Goal: Register for event/course

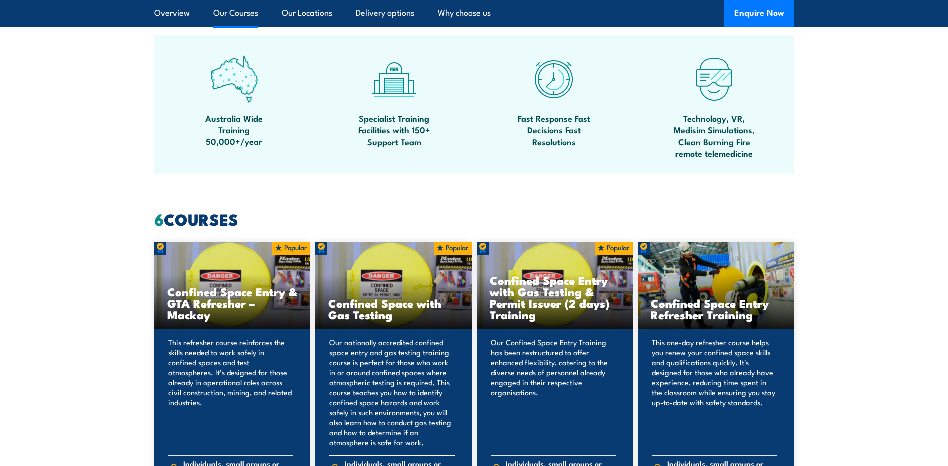
scroll to position [712, 0]
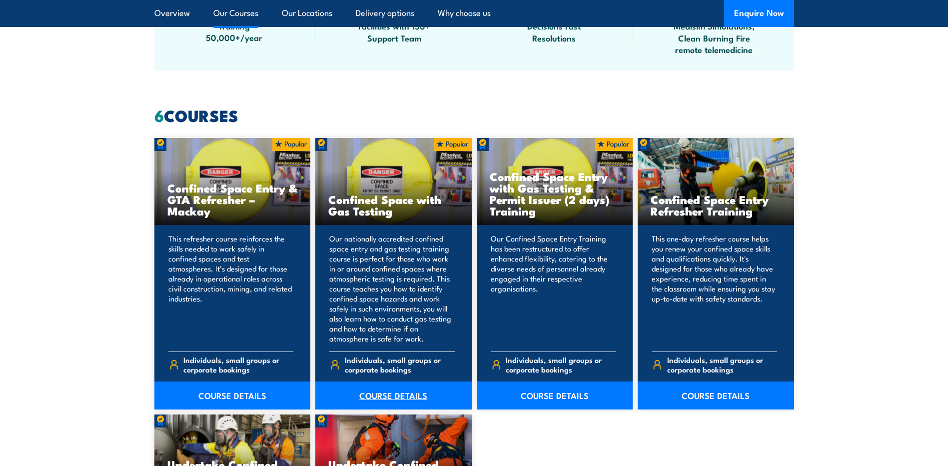
click at [398, 396] on link "COURSE DETAILS" at bounding box center [393, 395] width 156 height 28
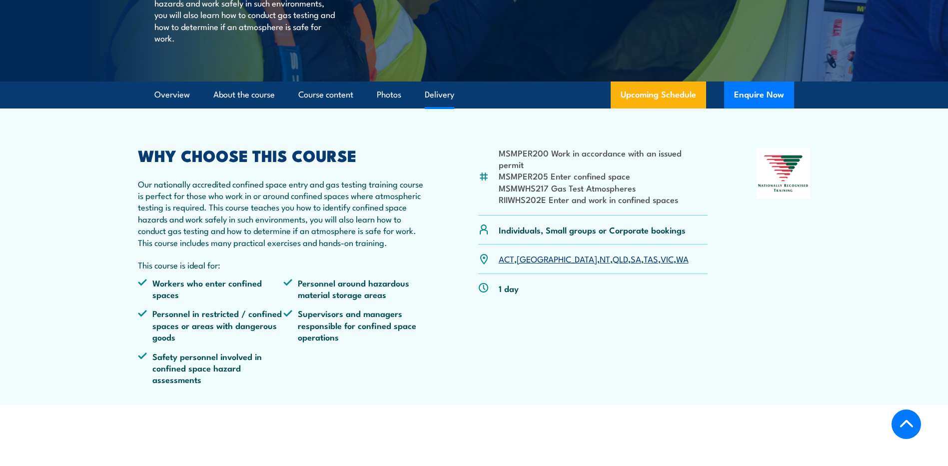
scroll to position [262, 0]
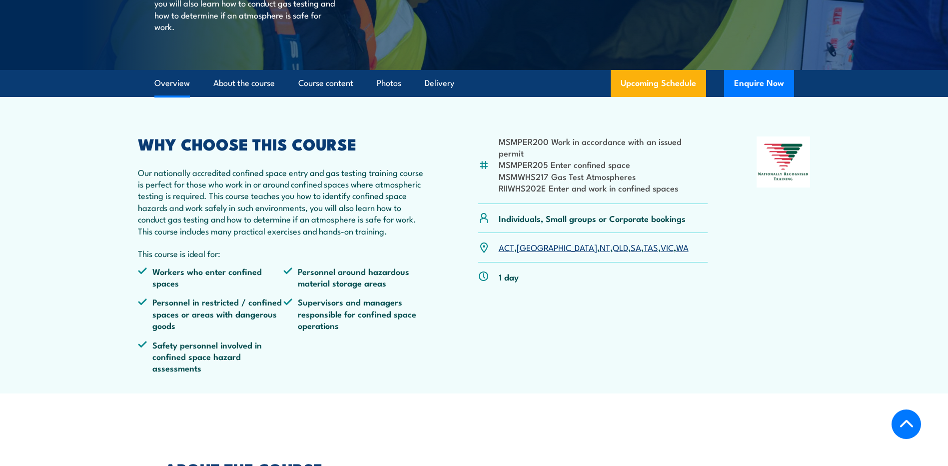
click at [631, 253] on link "SA" at bounding box center [636, 247] width 10 height 12
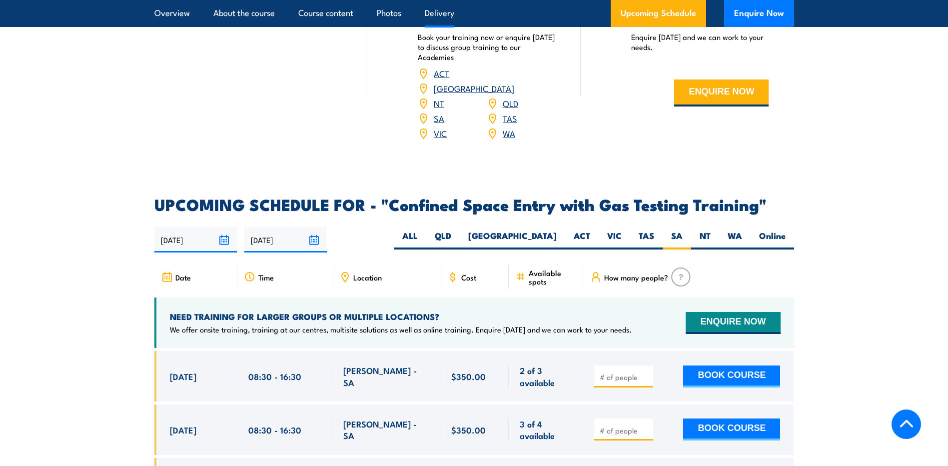
scroll to position [1522, 0]
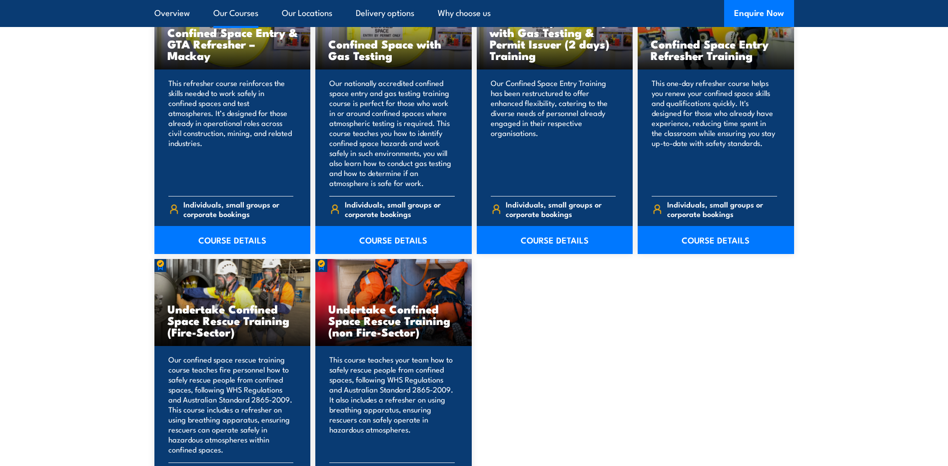
scroll to position [875, 0]
